Goal: Information Seeking & Learning: Understand process/instructions

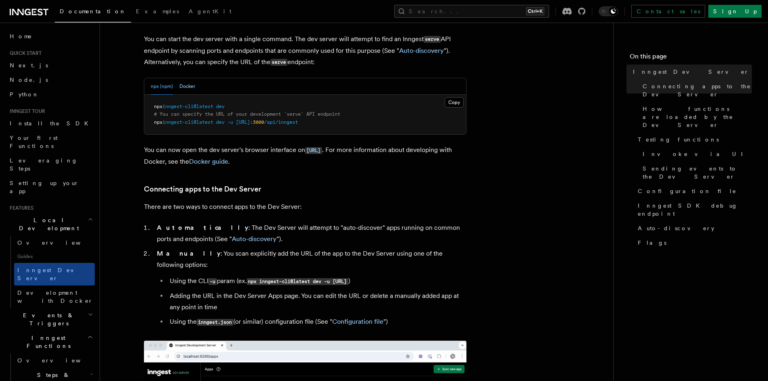
scroll to position [282, 0]
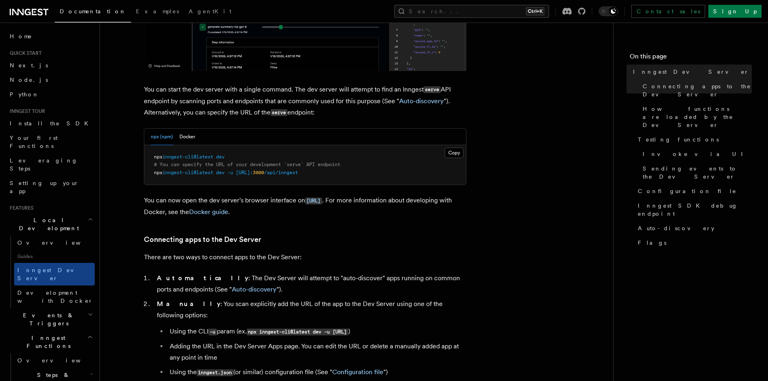
click at [156, 158] on span "npx" at bounding box center [158, 157] width 8 height 6
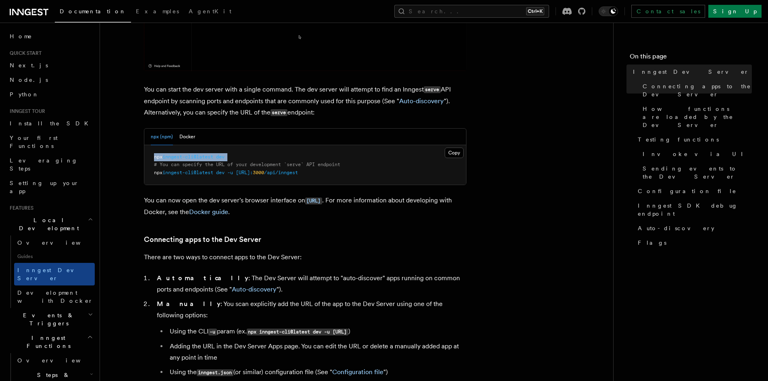
drag, startPoint x: 156, startPoint y: 158, endPoint x: 236, endPoint y: 156, distance: 79.8
click at [236, 156] on pre "npx inngest-cli@latest dev # You can specify the URL of your development `serve…" at bounding box center [305, 165] width 322 height 40
copy code "npx inngest-cli@latest dev"
